Goal: Task Accomplishment & Management: Complete application form

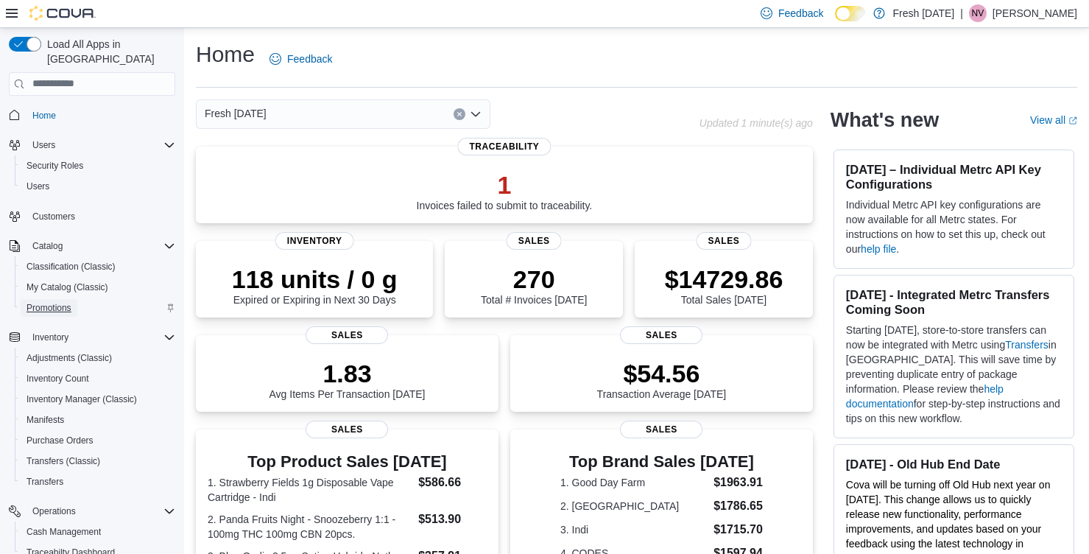
click at [66, 302] on span "Promotions" at bounding box center [49, 308] width 45 height 12
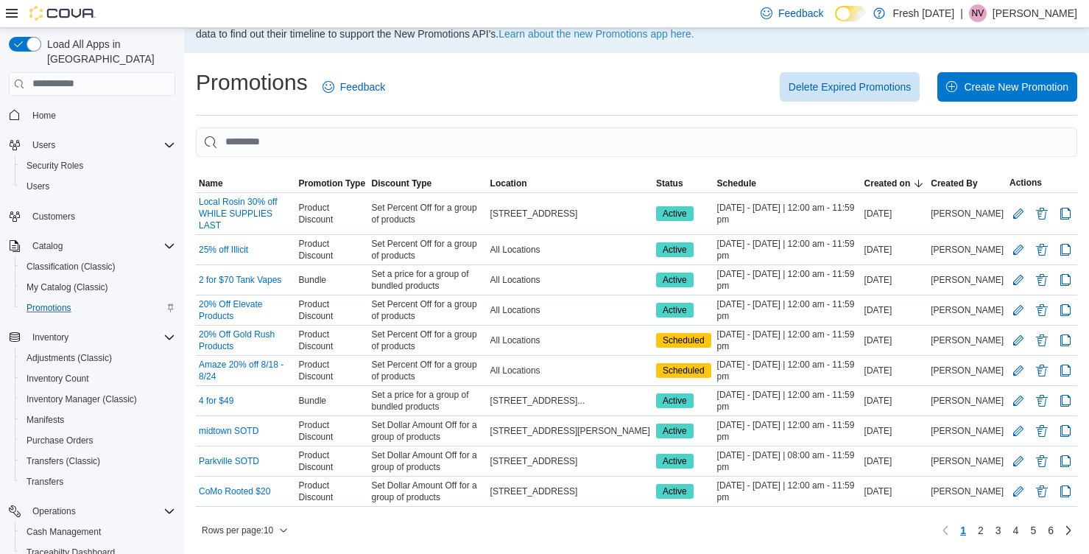
scroll to position [204, 0]
click at [972, 528] on link "2" at bounding box center [981, 530] width 18 height 24
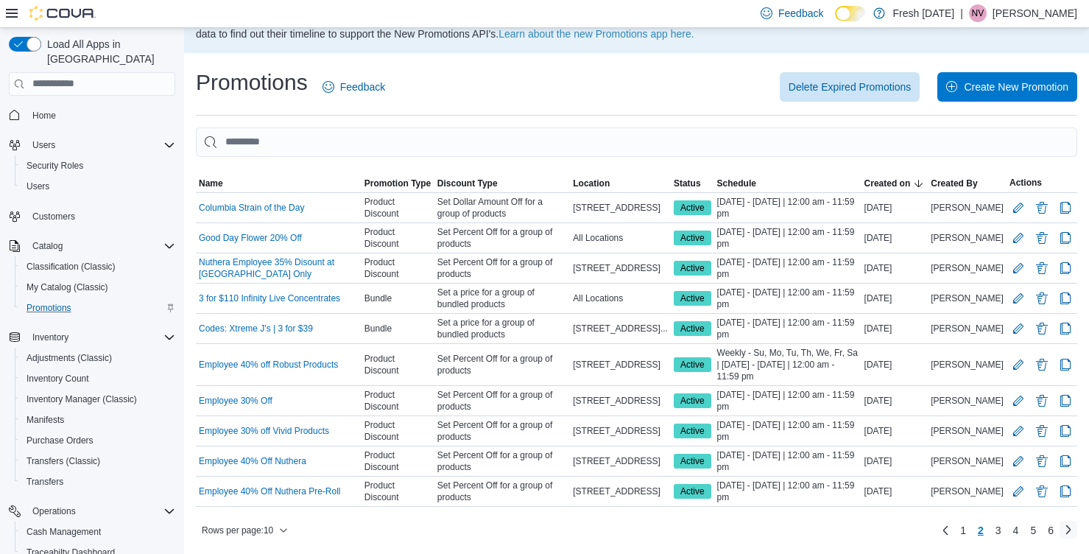
click at [1067, 529] on link "Next page" at bounding box center [1068, 529] width 18 height 18
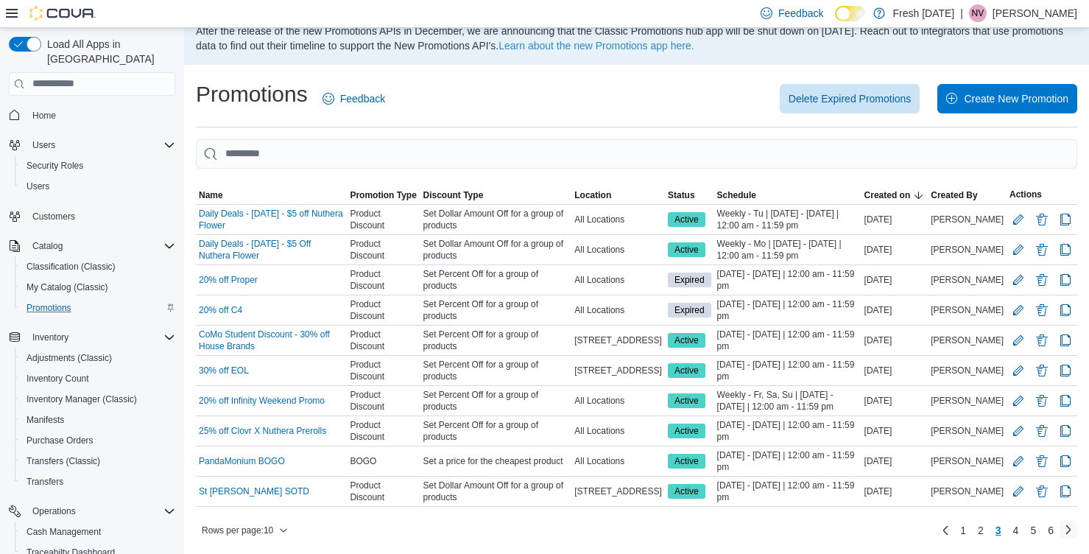
scroll to position [63, 0]
click at [1067, 529] on link "Next page" at bounding box center [1068, 529] width 18 height 18
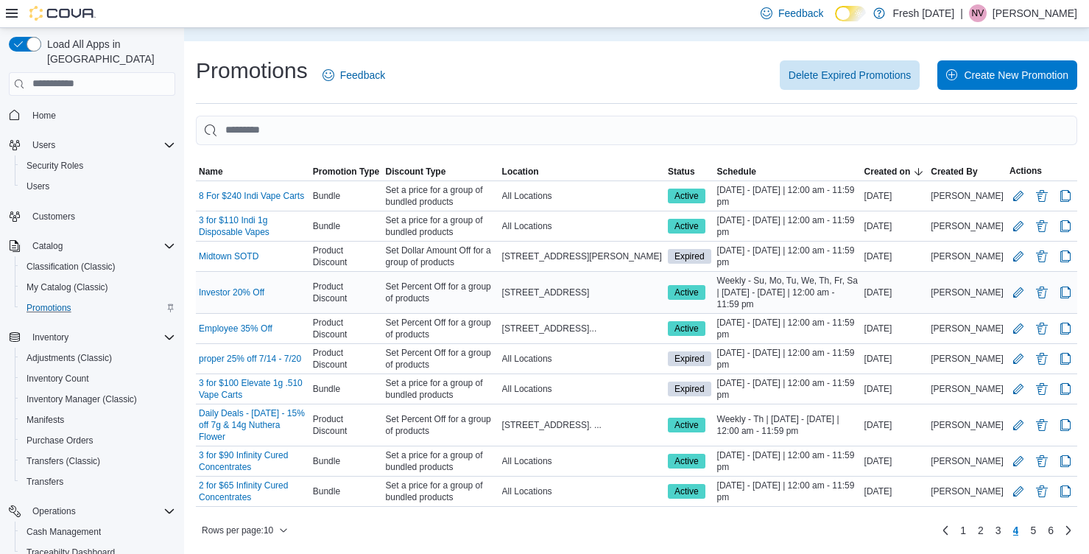
scroll to position [204, 0]
click at [960, 530] on span "1" at bounding box center [963, 530] width 6 height 15
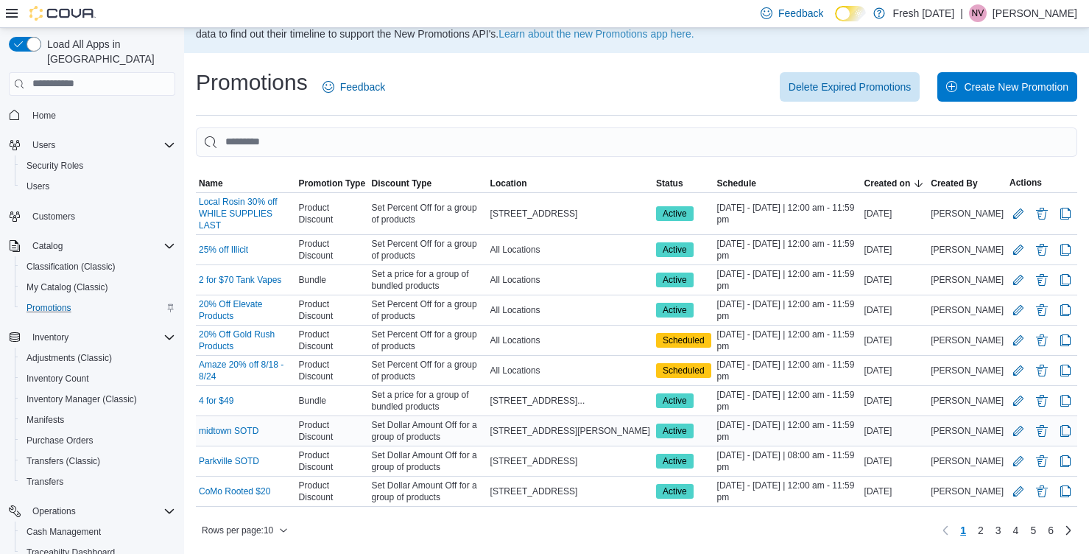
scroll to position [64, 0]
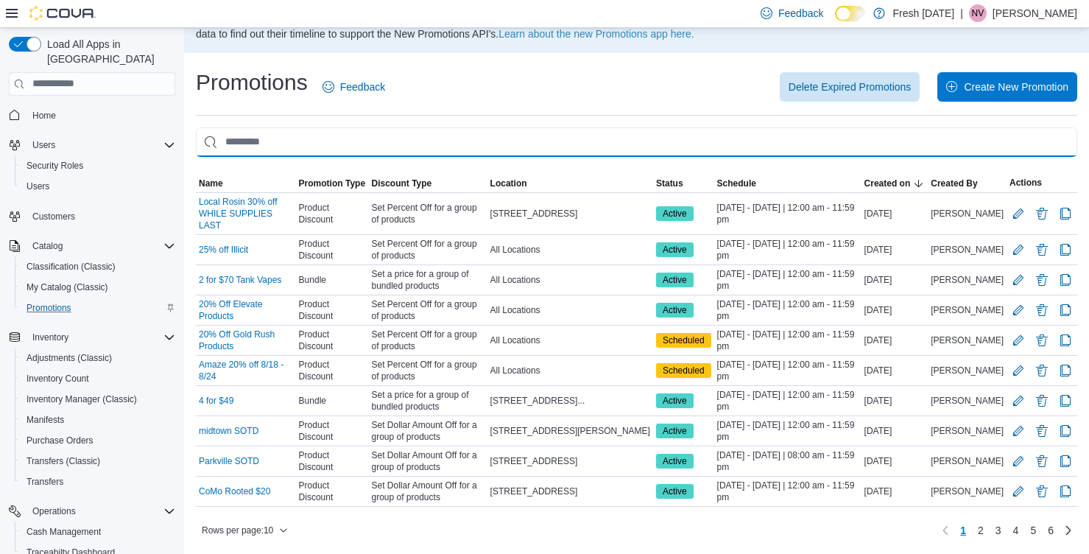
click at [360, 127] on input "This is a search bar. As you type, the results lower in the page will automatic…" at bounding box center [636, 141] width 881 height 29
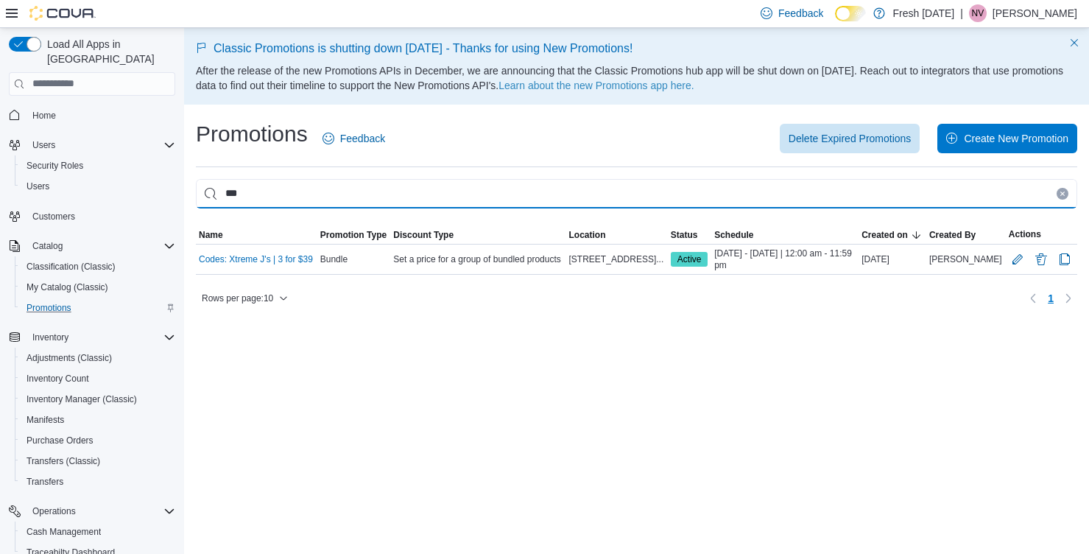
scroll to position [0, 0]
type input "*"
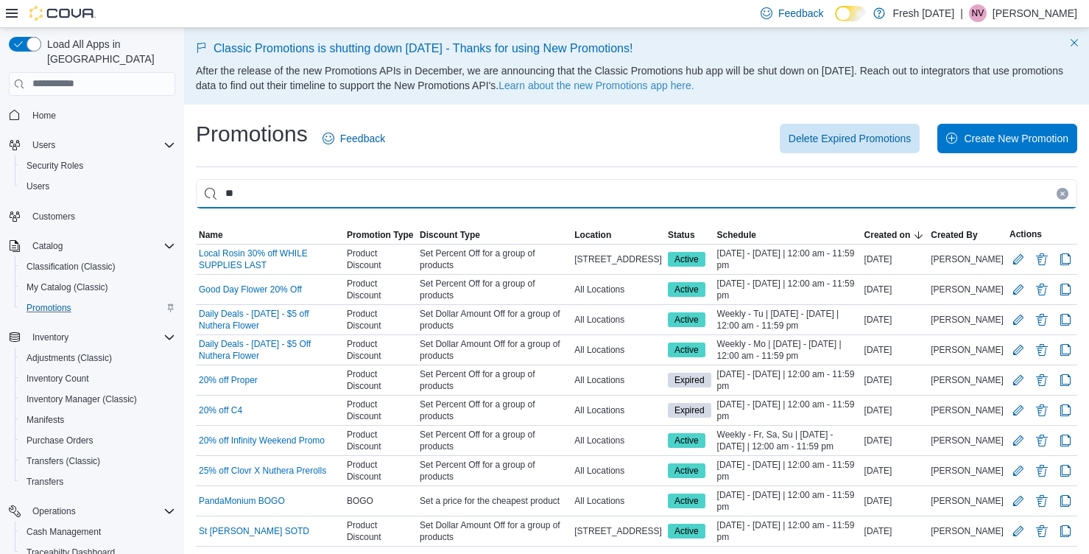
type input "*"
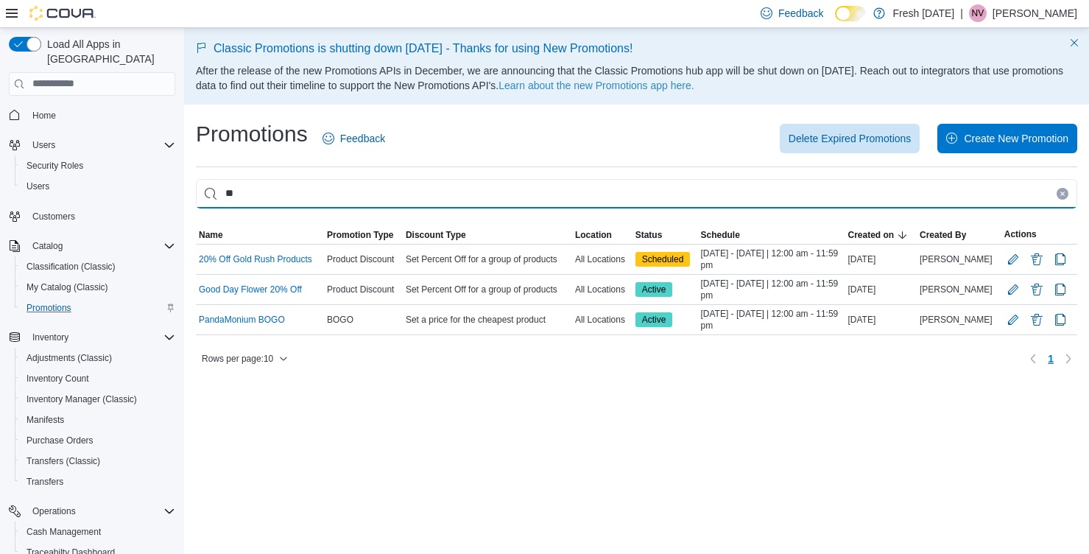
type input "*"
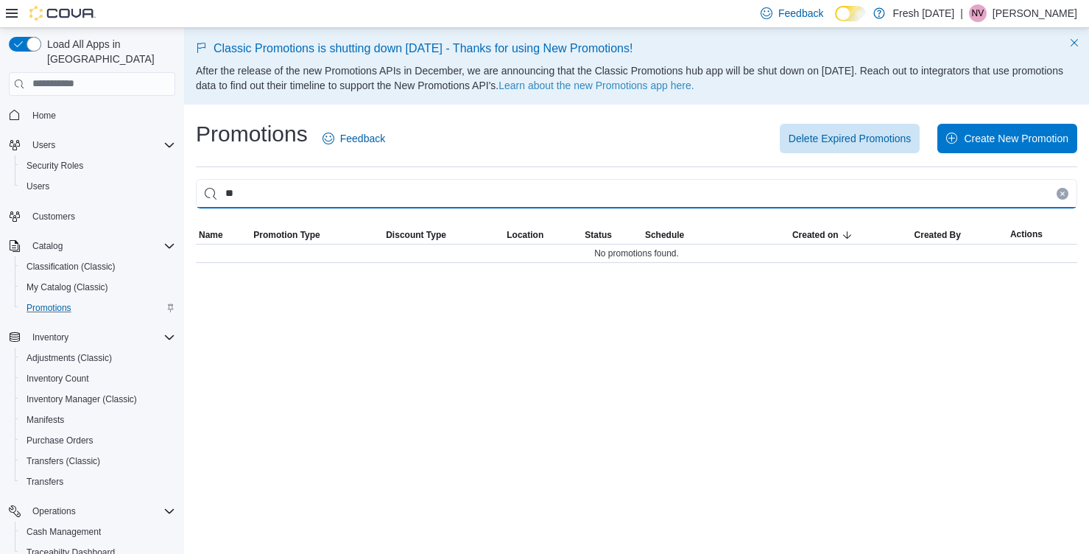
type input "*"
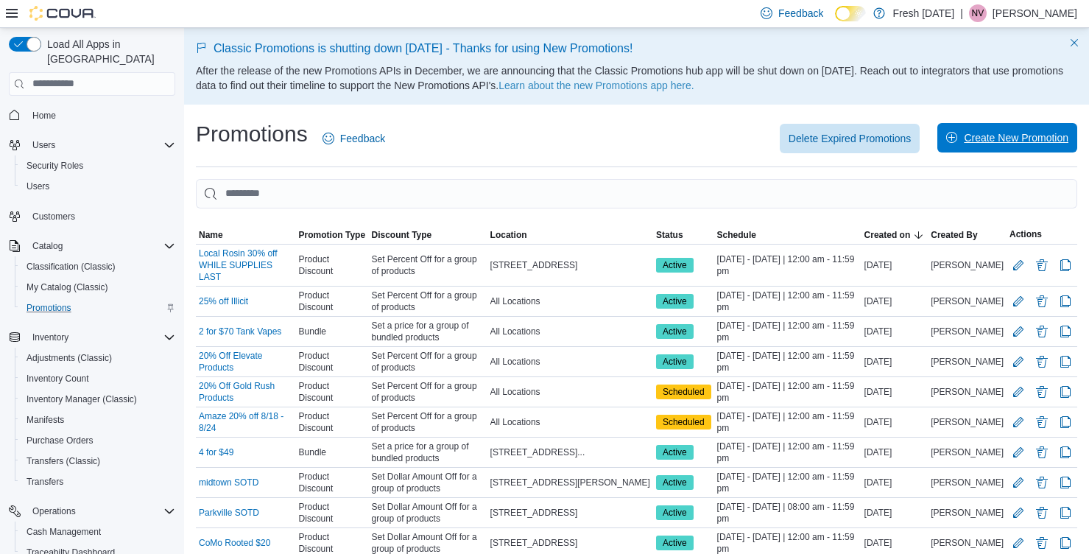
click at [1011, 143] on span "Create New Promotion" at bounding box center [1016, 137] width 105 height 15
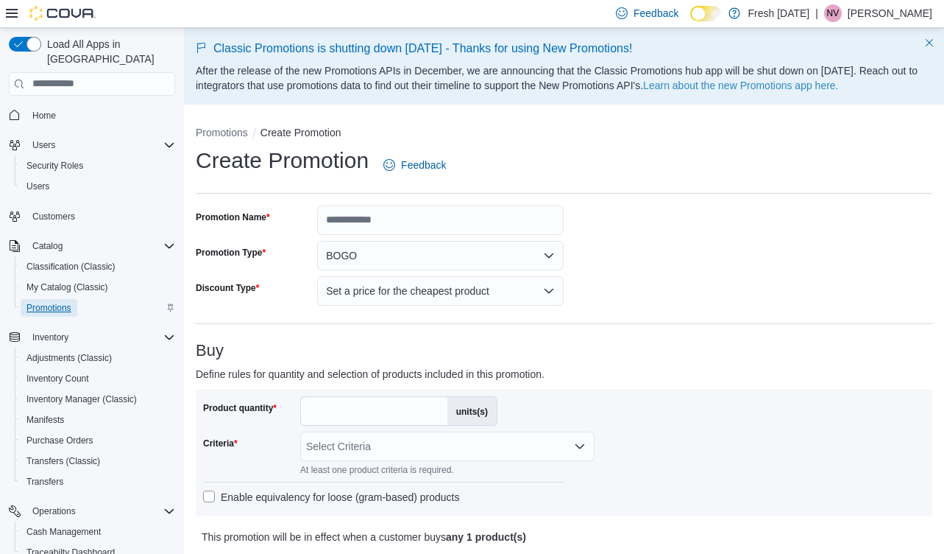
click at [43, 302] on span "Promotions" at bounding box center [49, 308] width 45 height 12
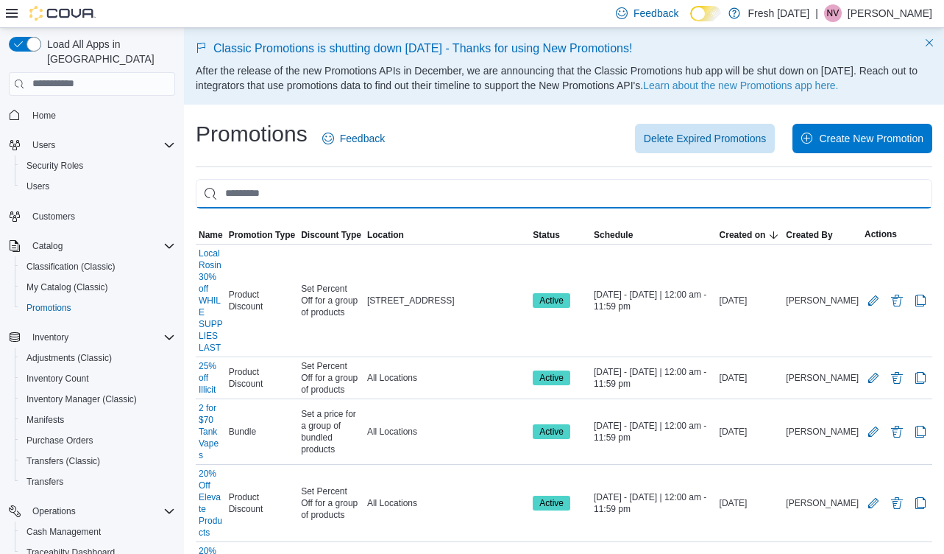
click at [353, 207] on input "This is a search bar. As you type, the results lower in the page will automatic…" at bounding box center [564, 193] width 737 height 29
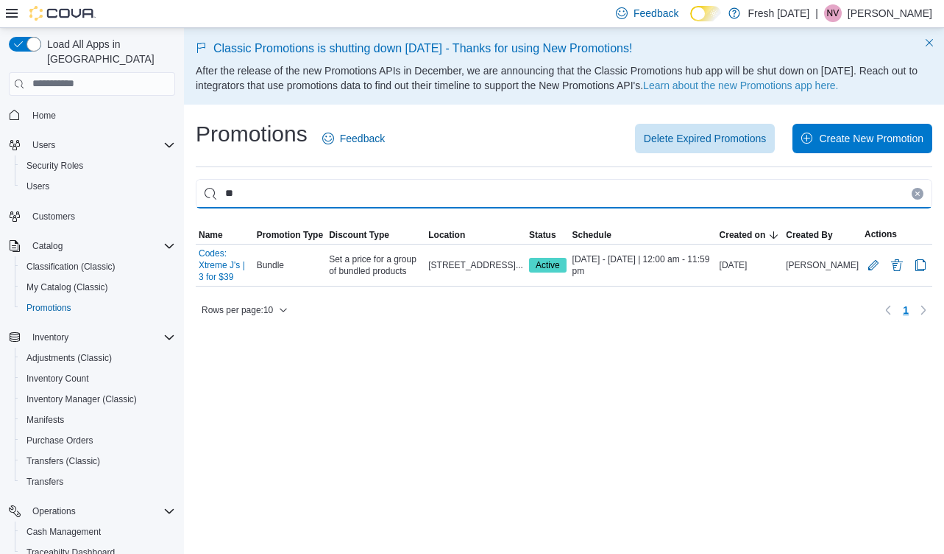
type input "*"
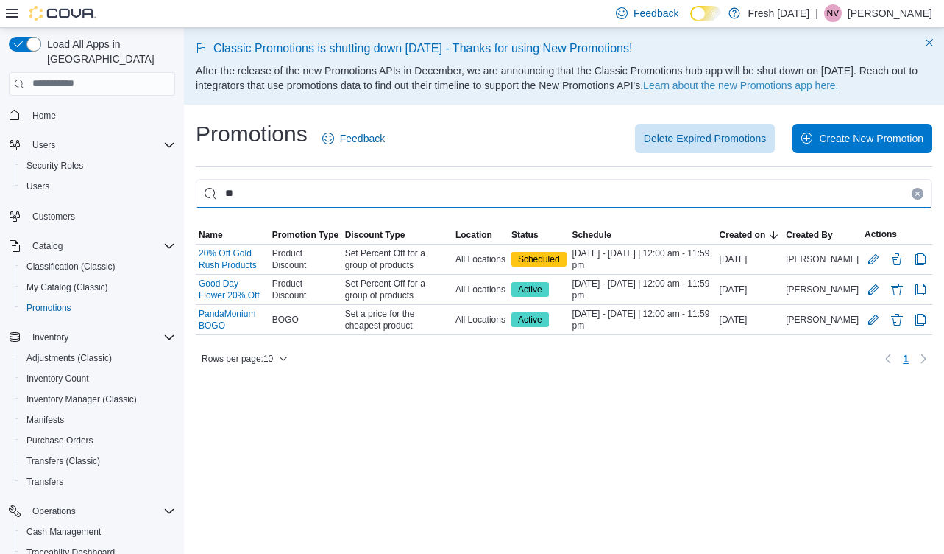
type input "*"
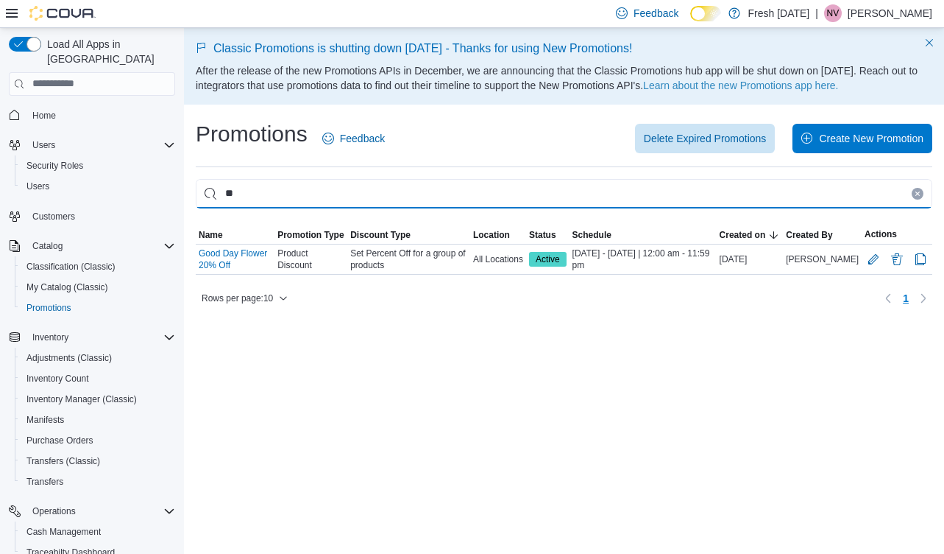
type input "*"
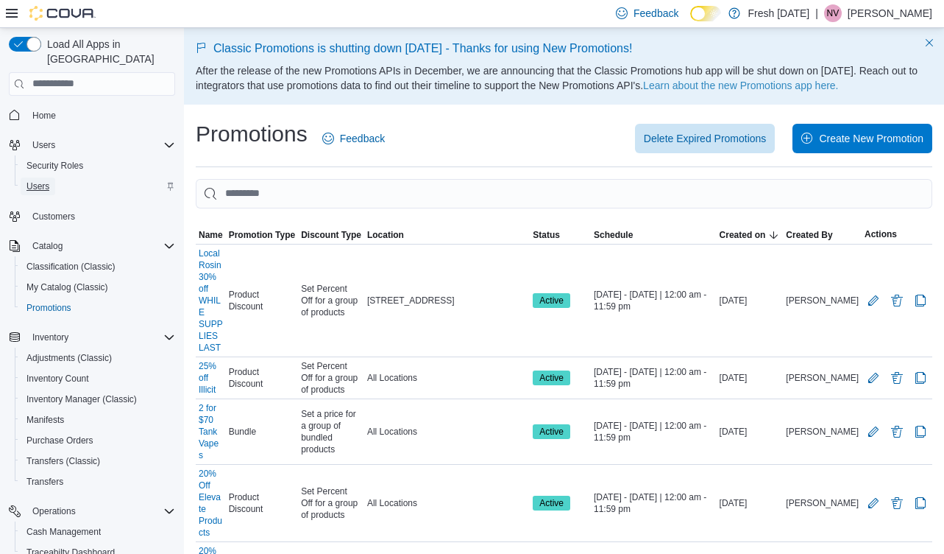
click at [31, 180] on span "Users" at bounding box center [38, 186] width 23 height 12
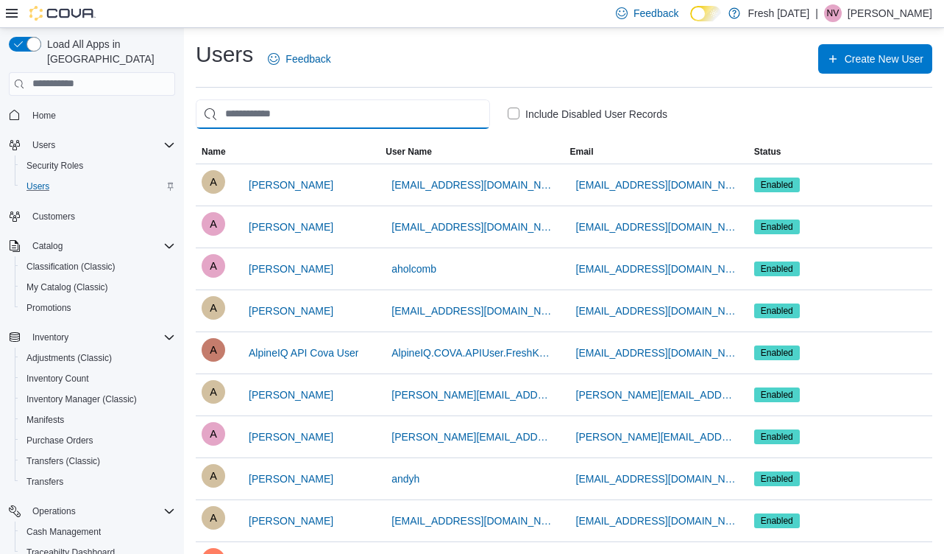
click at [281, 109] on input "search" at bounding box center [343, 113] width 294 height 29
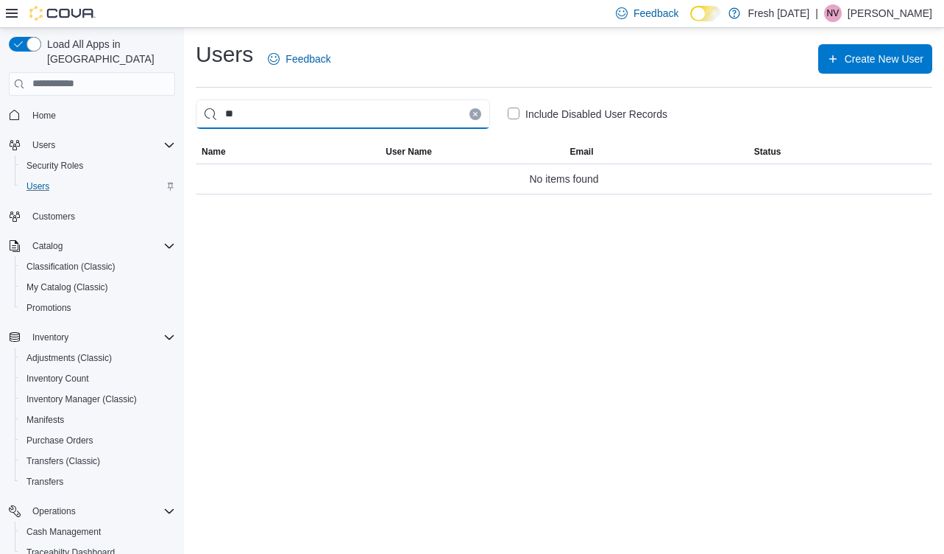
type input "*"
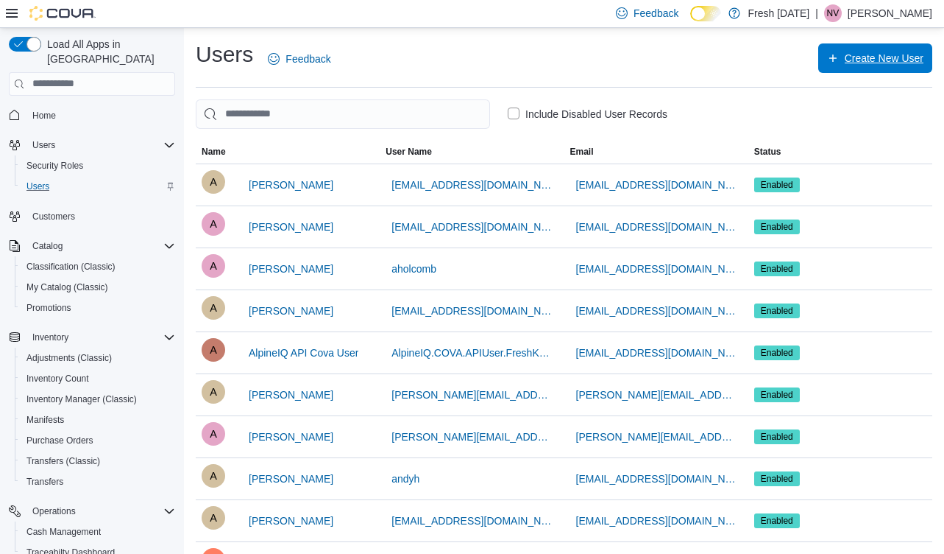
click at [858, 54] on span "Create New User" at bounding box center [884, 58] width 79 height 15
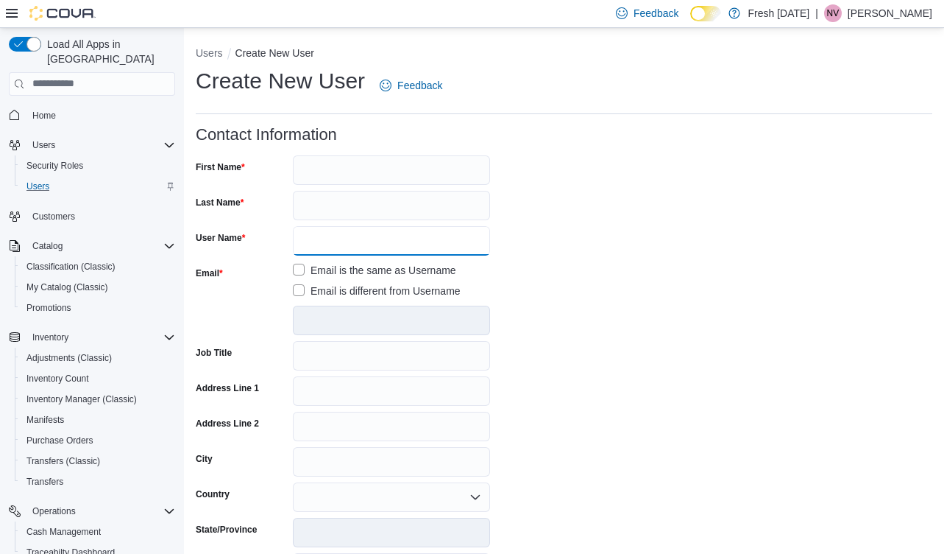
click at [321, 233] on input "User Name" at bounding box center [391, 240] width 197 height 29
paste input "**********"
type input "**********"
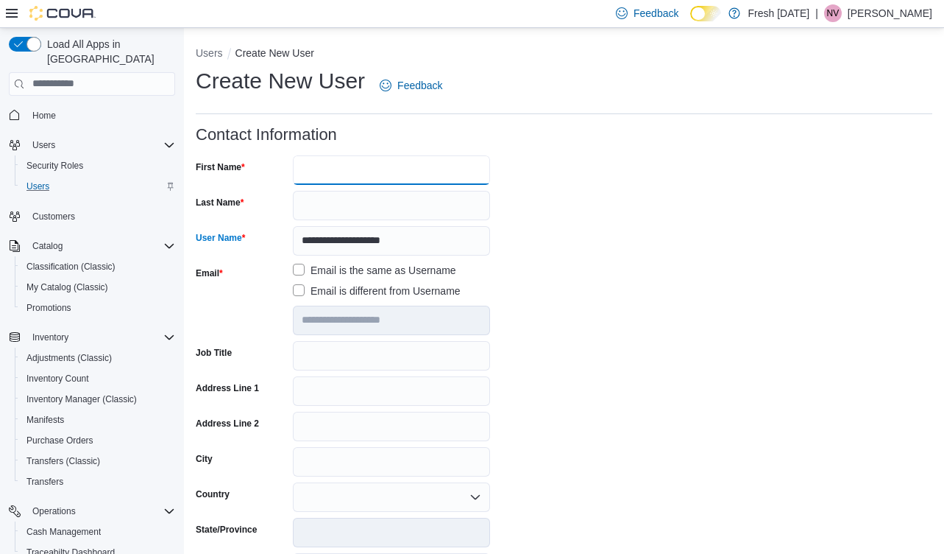
click at [319, 170] on input "First Name" at bounding box center [391, 169] width 197 height 29
type input "****"
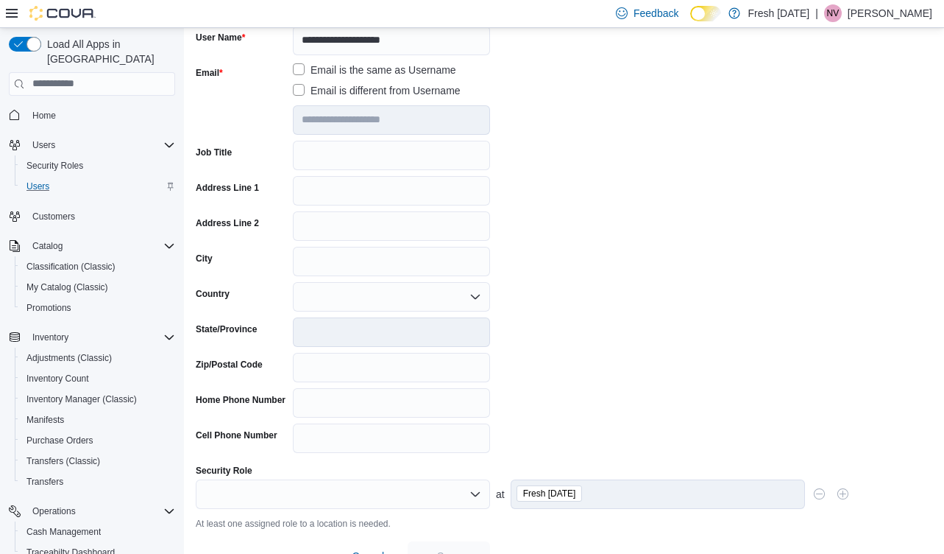
scroll to position [228, 0]
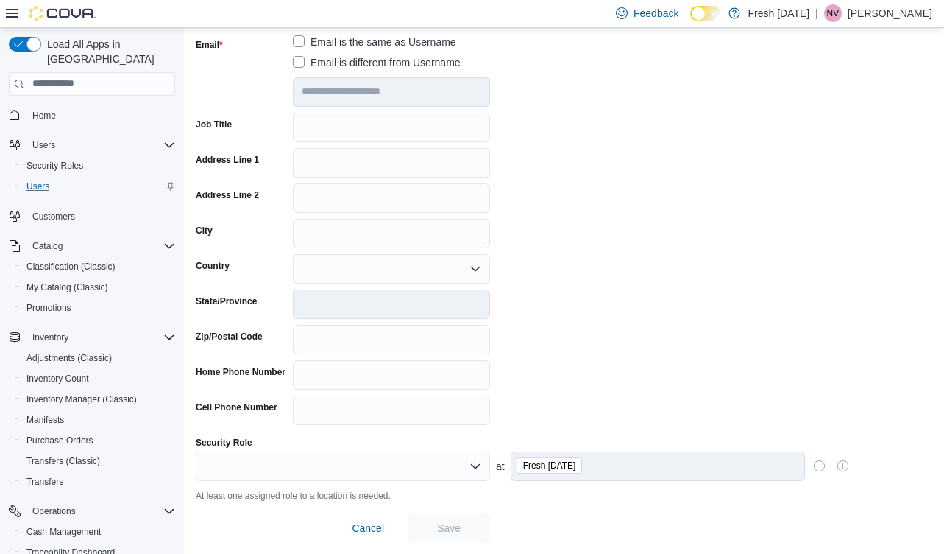
type input "****"
click at [475, 467] on icon "Open list of options" at bounding box center [476, 466] width 12 height 12
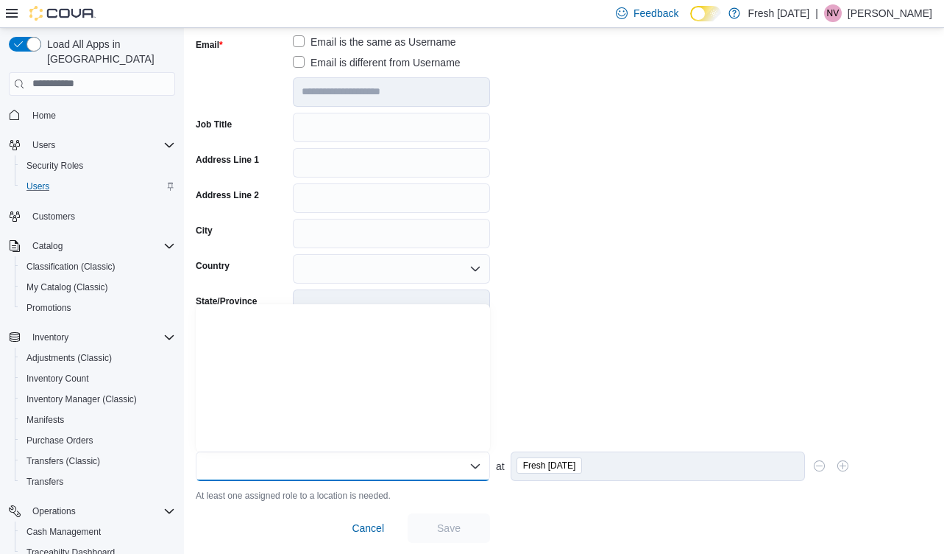
scroll to position [280, 0]
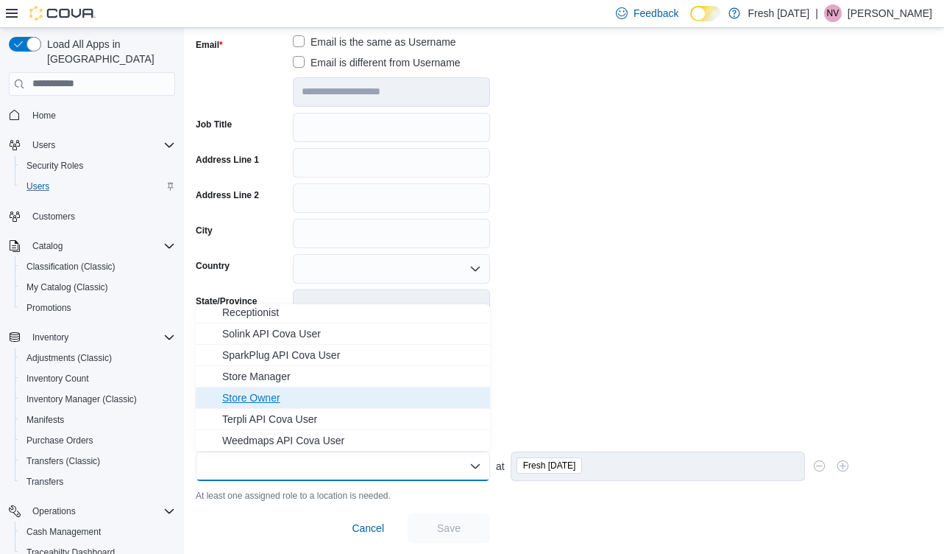
click at [269, 398] on span "Store Owner" at bounding box center [351, 397] width 259 height 15
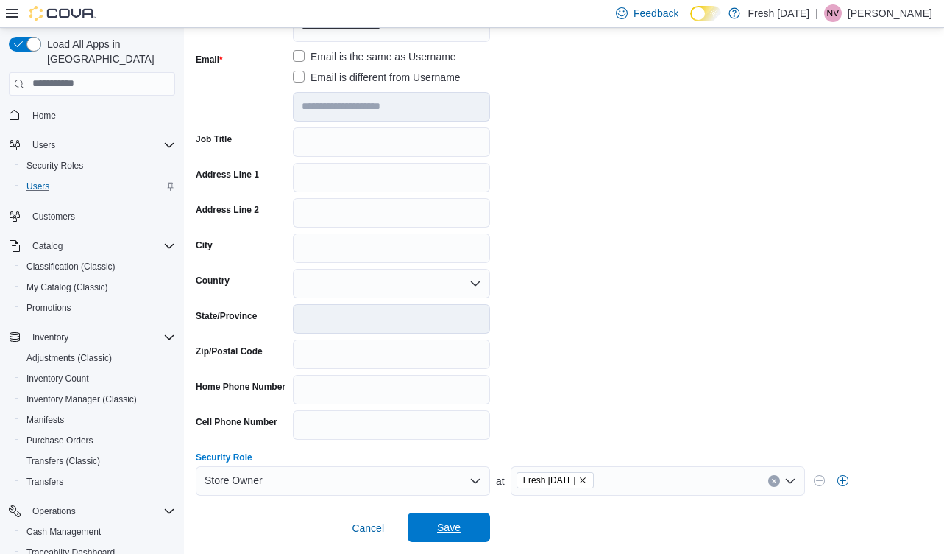
click at [456, 520] on span "Save" at bounding box center [449, 527] width 24 height 15
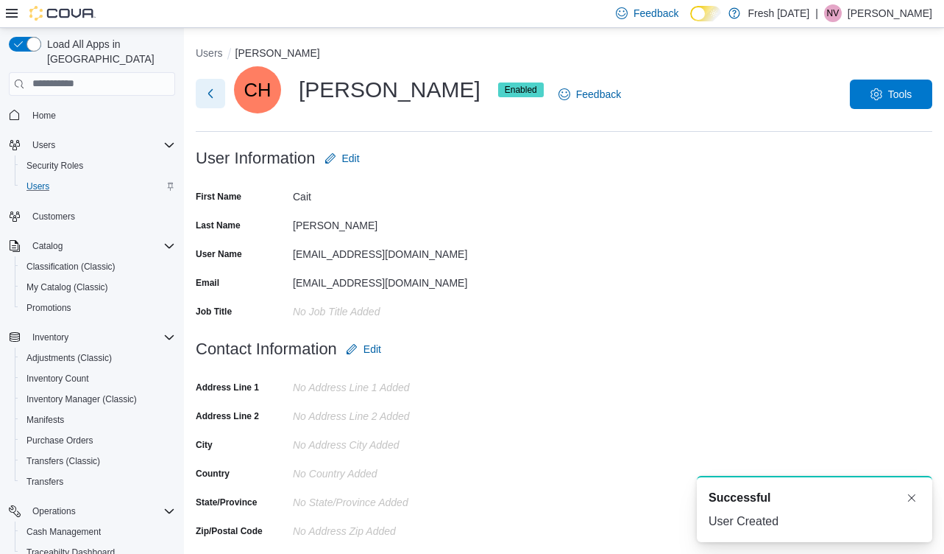
click at [209, 95] on button "Next" at bounding box center [210, 93] width 29 height 29
